Goal: Task Accomplishment & Management: Complete application form

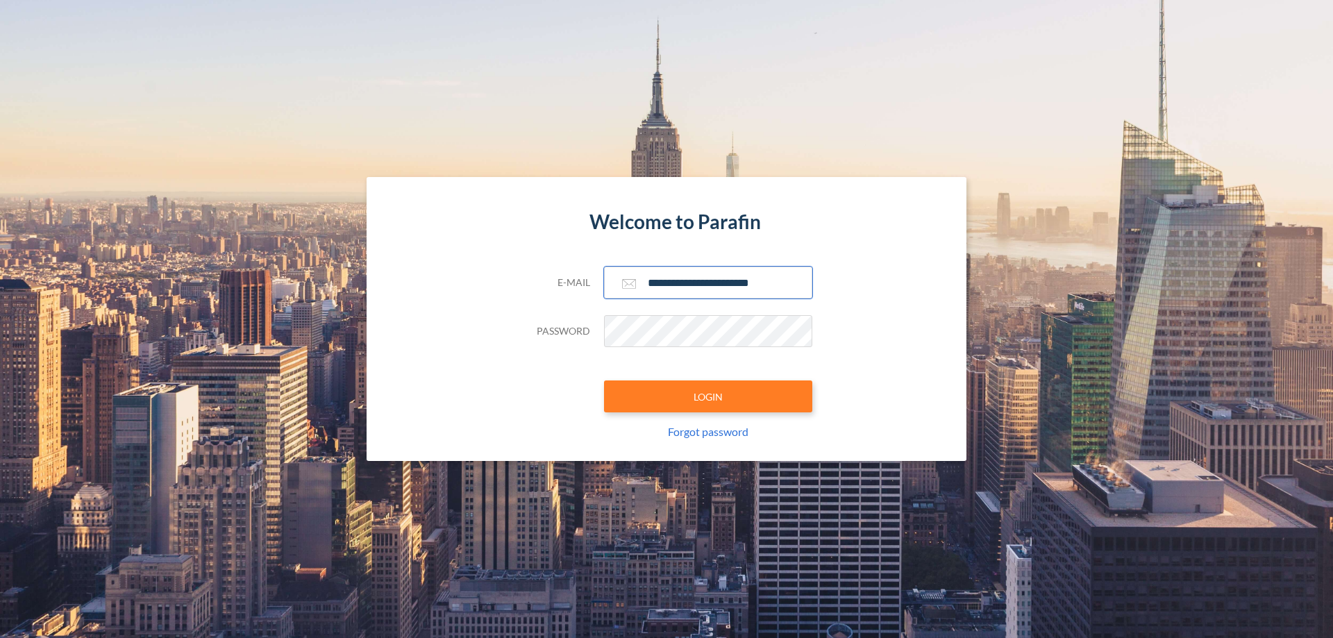
type input "**********"
click at [708, 396] on button "LOGIN" at bounding box center [708, 396] width 208 height 32
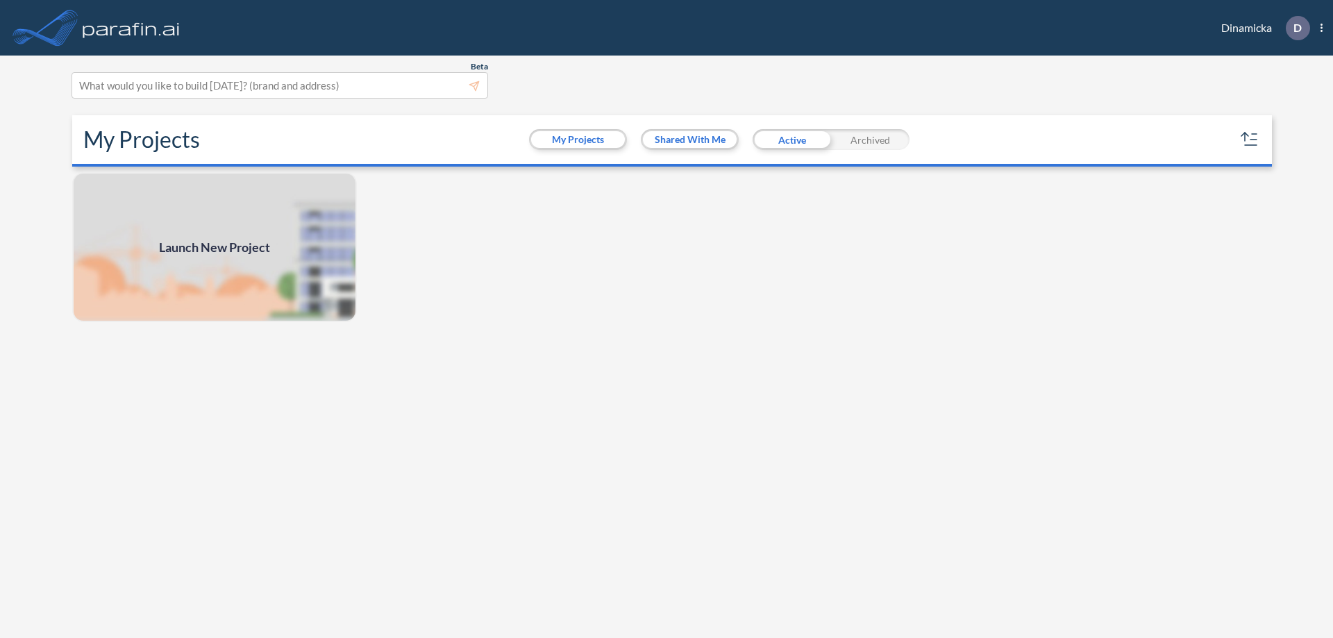
scroll to position [3, 0]
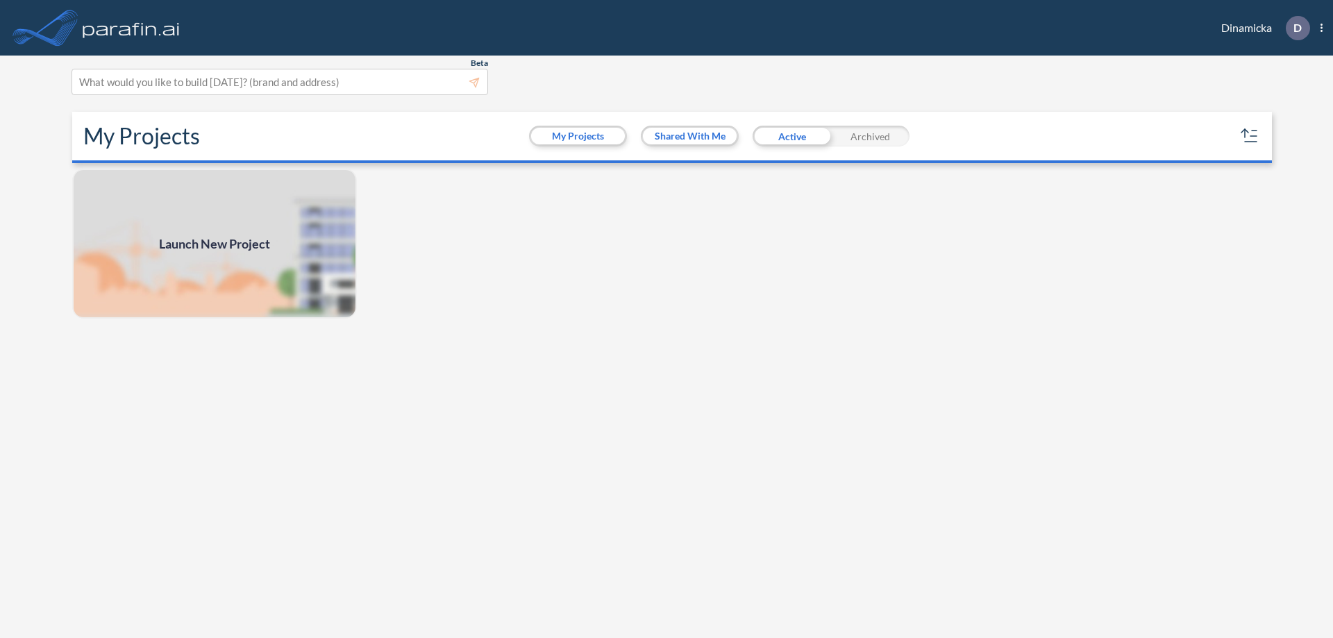
click at [215, 244] on span "Launch New Project" at bounding box center [214, 244] width 111 height 19
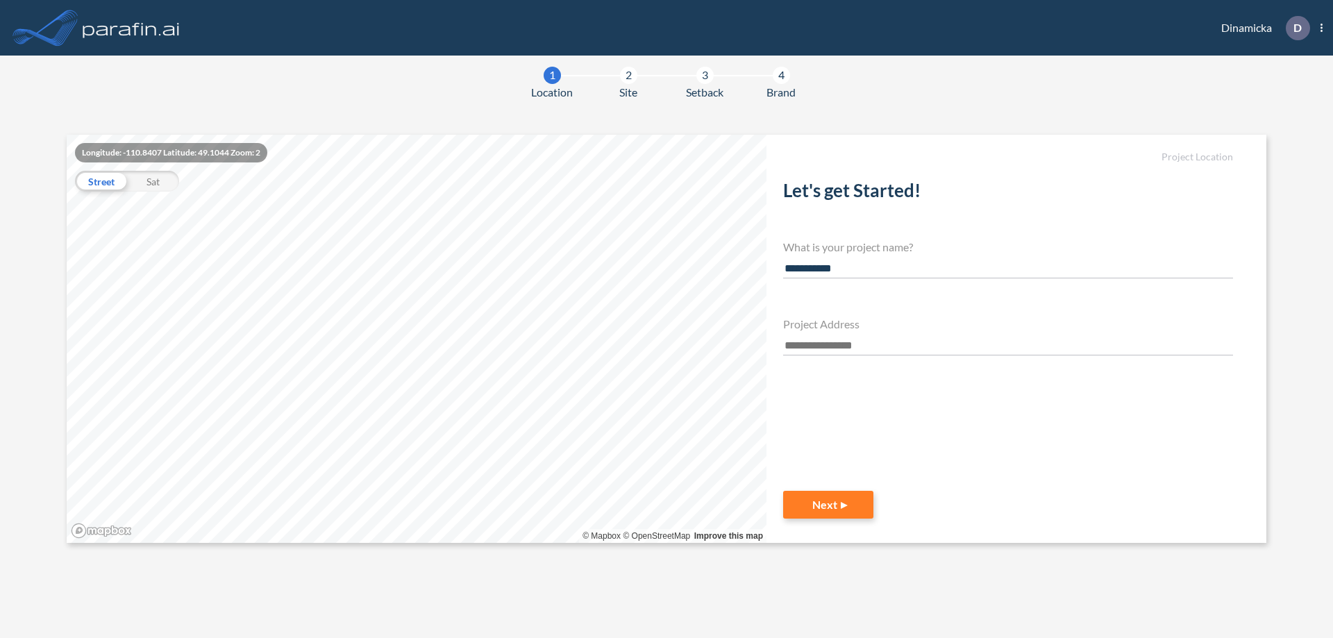
type input "**********"
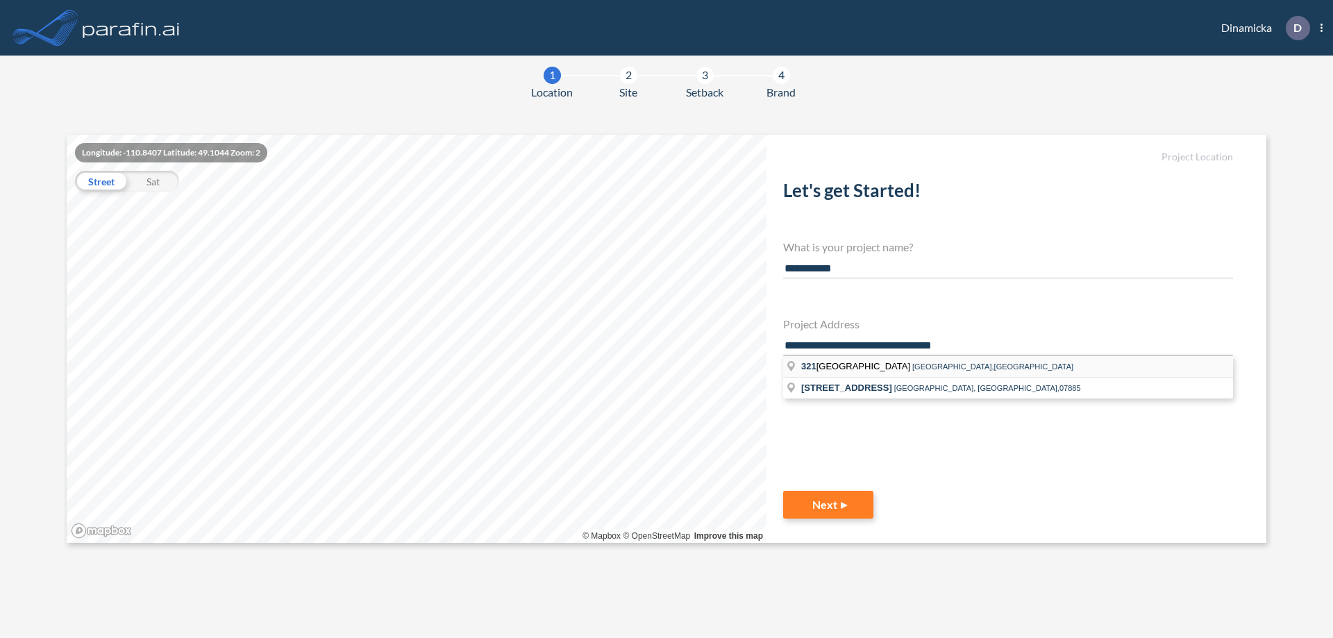
type input "**********"
click at [1008, 365] on li "321 Mt Hope Ave Mt Hope Ave, Rockaway,NJ" at bounding box center [1008, 367] width 450 height 22
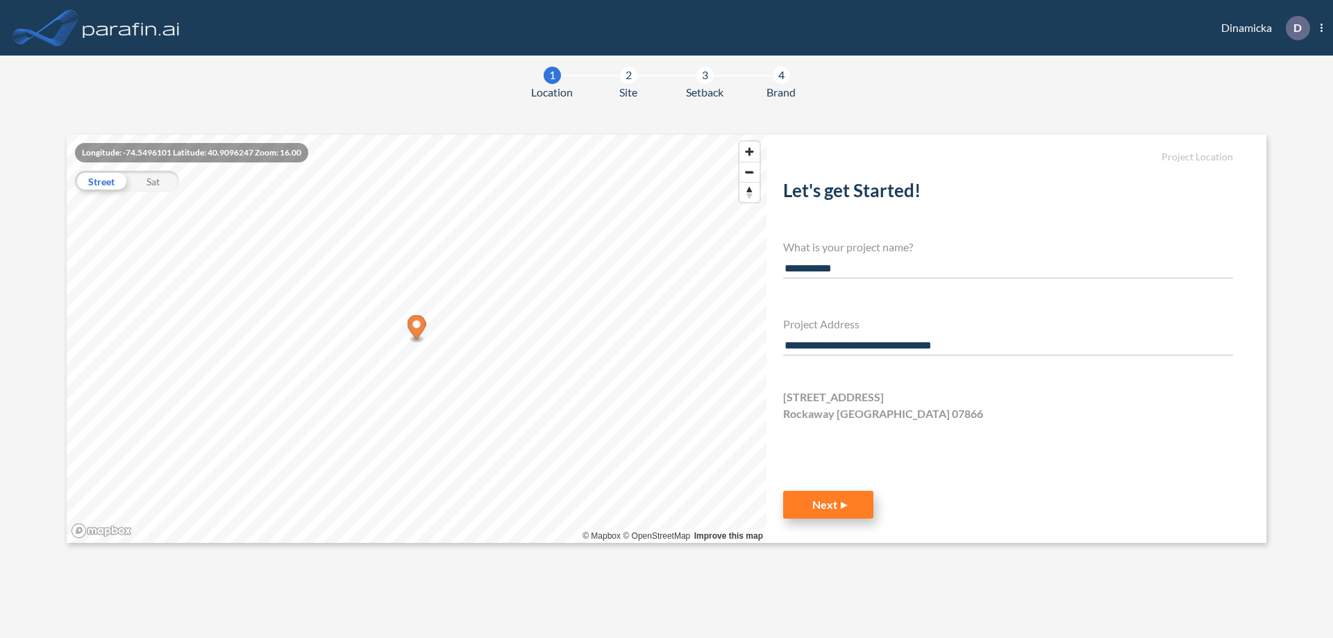
click at [828, 505] on button "Next" at bounding box center [828, 505] width 90 height 28
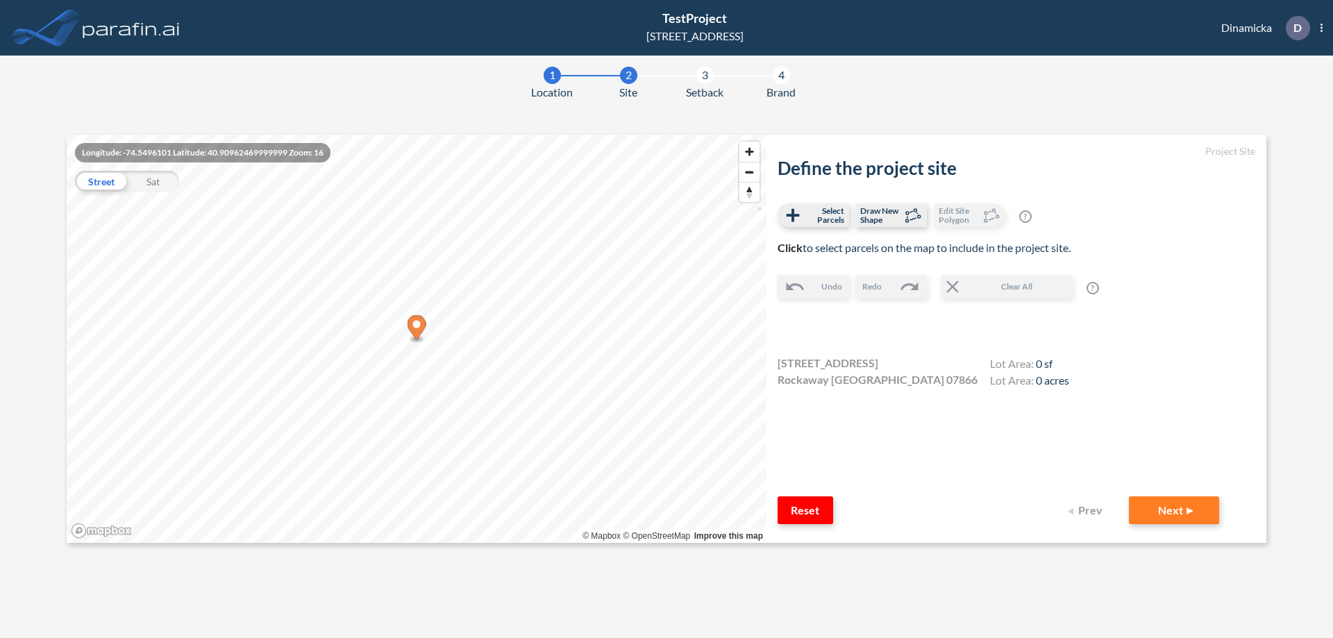
click at [417, 329] on icon "Map marker" at bounding box center [417, 327] width 19 height 24
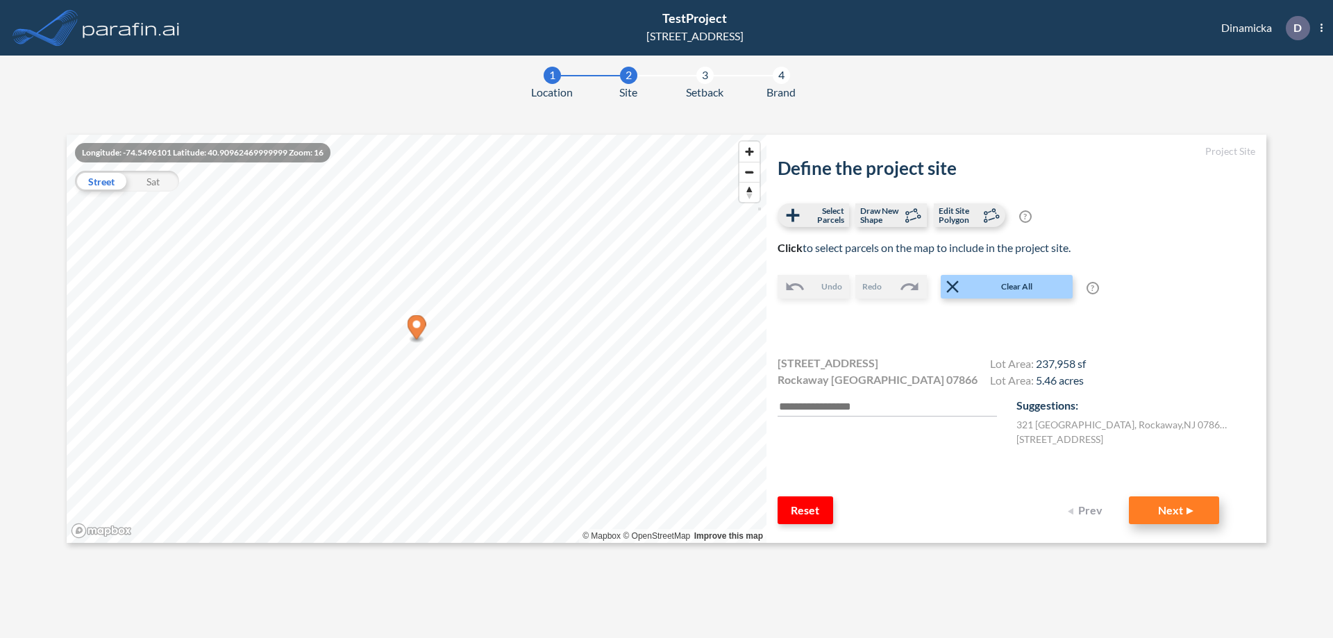
click at [1174, 510] on button "Next" at bounding box center [1174, 510] width 90 height 28
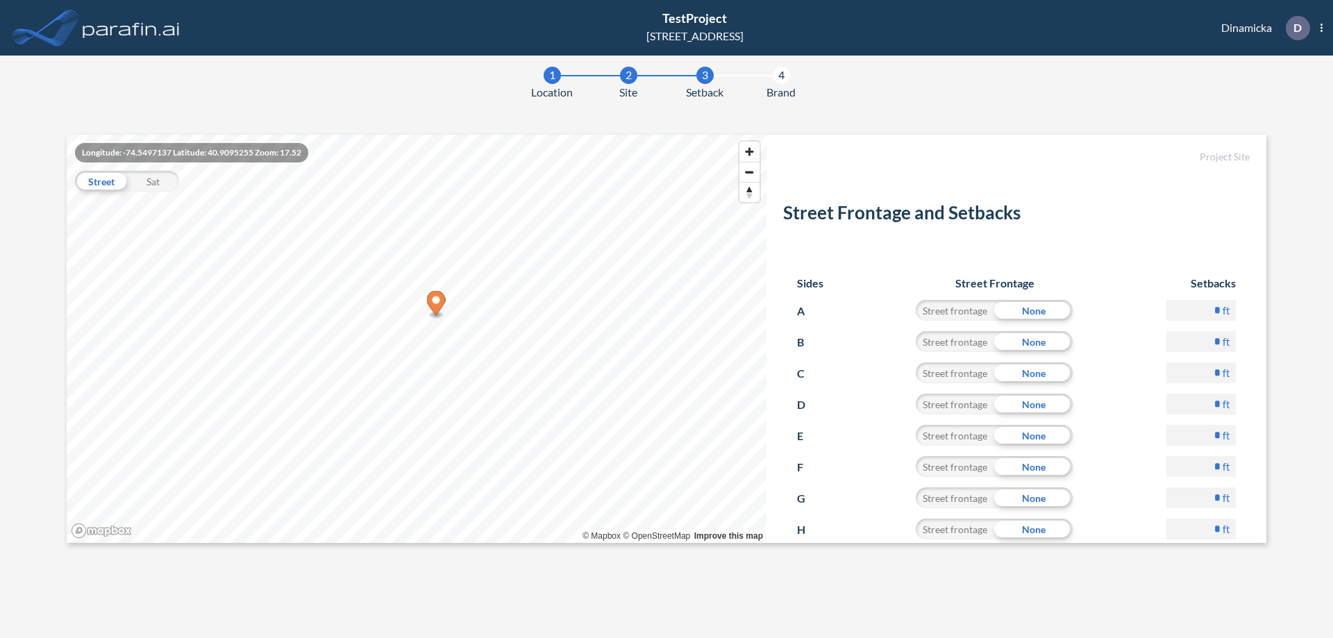
scroll to position [67, 0]
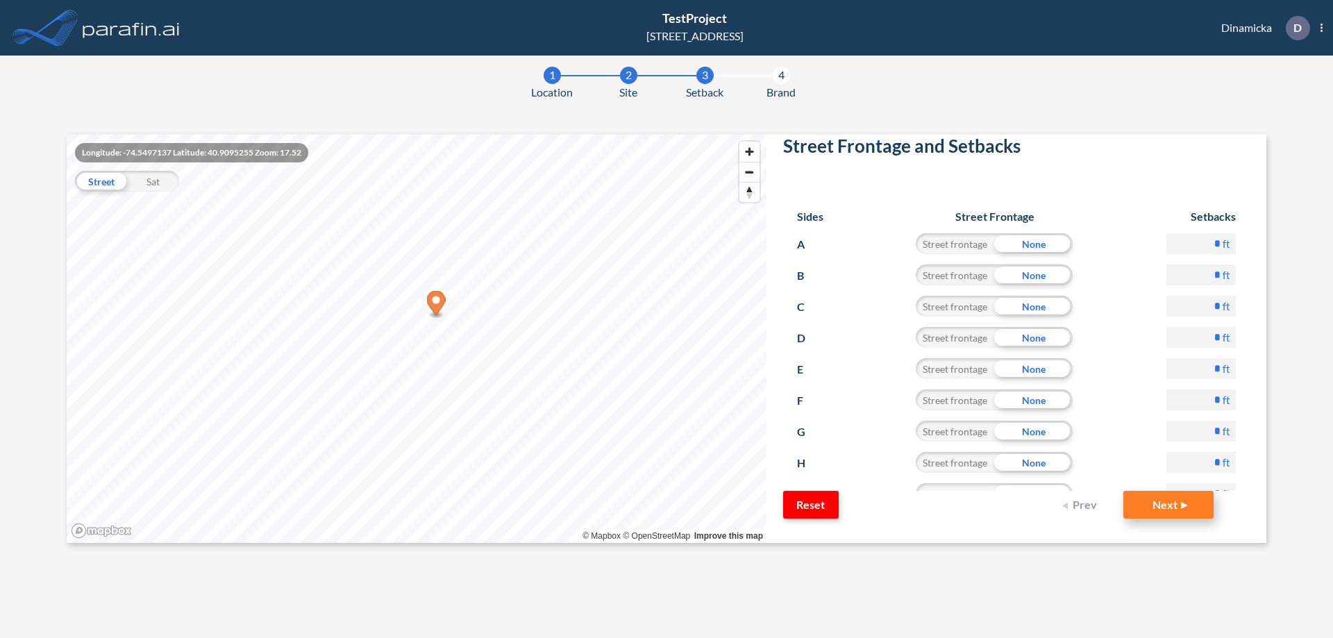
click at [1158, 504] on button "Next" at bounding box center [1168, 505] width 90 height 28
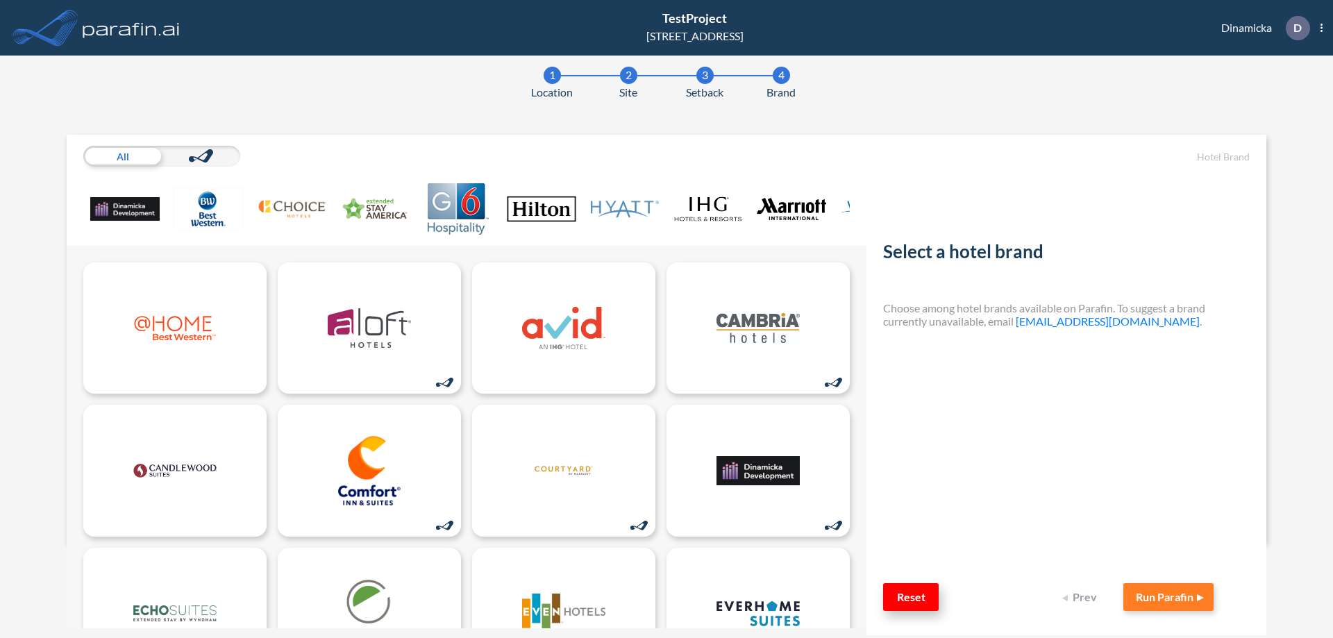
scroll to position [1, 0]
click at [910, 596] on button "Reset" at bounding box center [911, 597] width 56 height 28
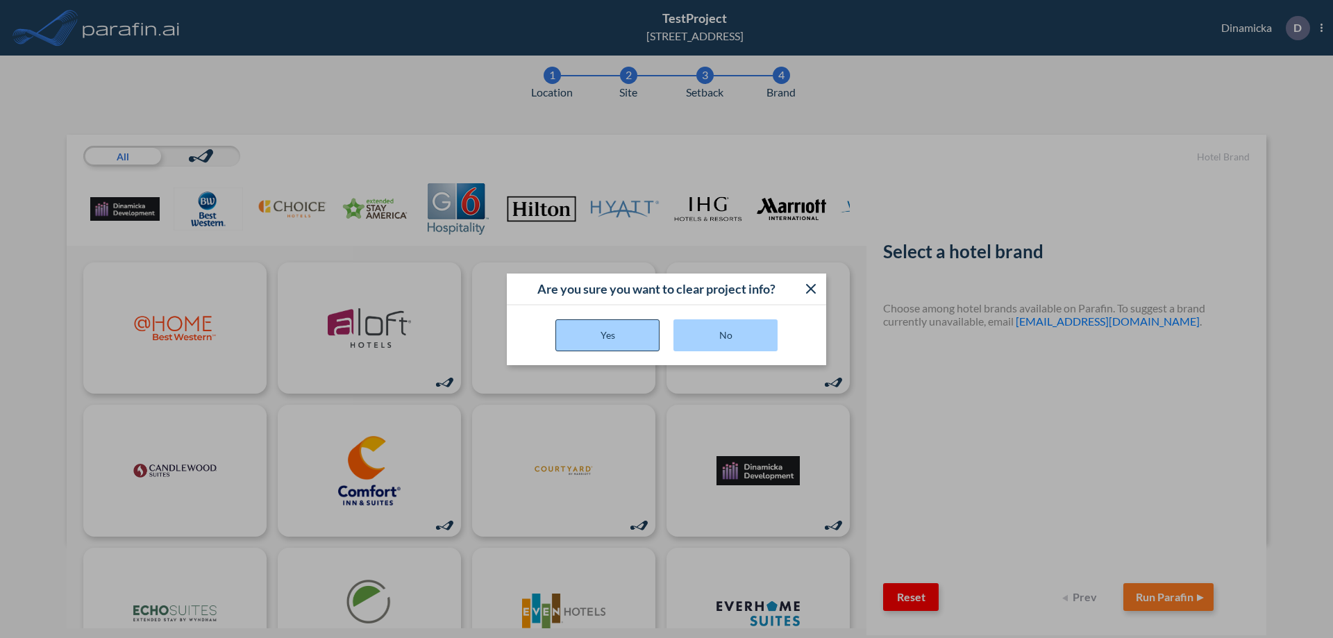
click at [607, 335] on button "Yes" at bounding box center [607, 335] width 104 height 32
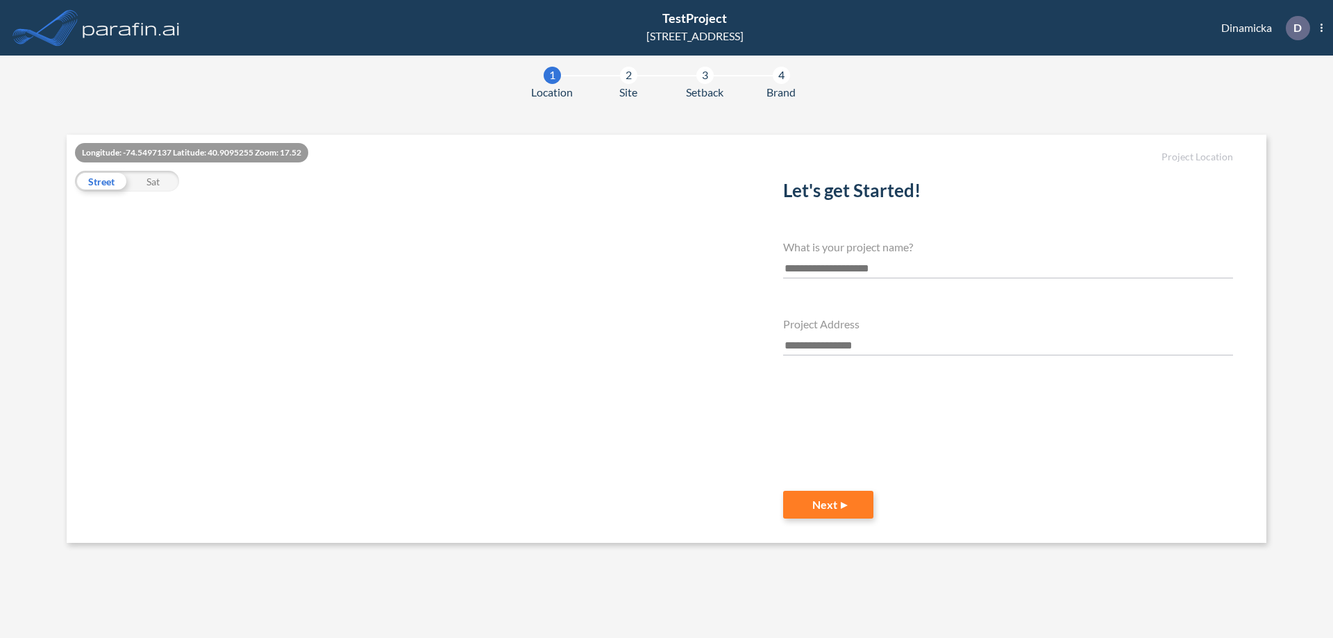
scroll to position [0, 0]
